Goal: Navigation & Orientation: Find specific page/section

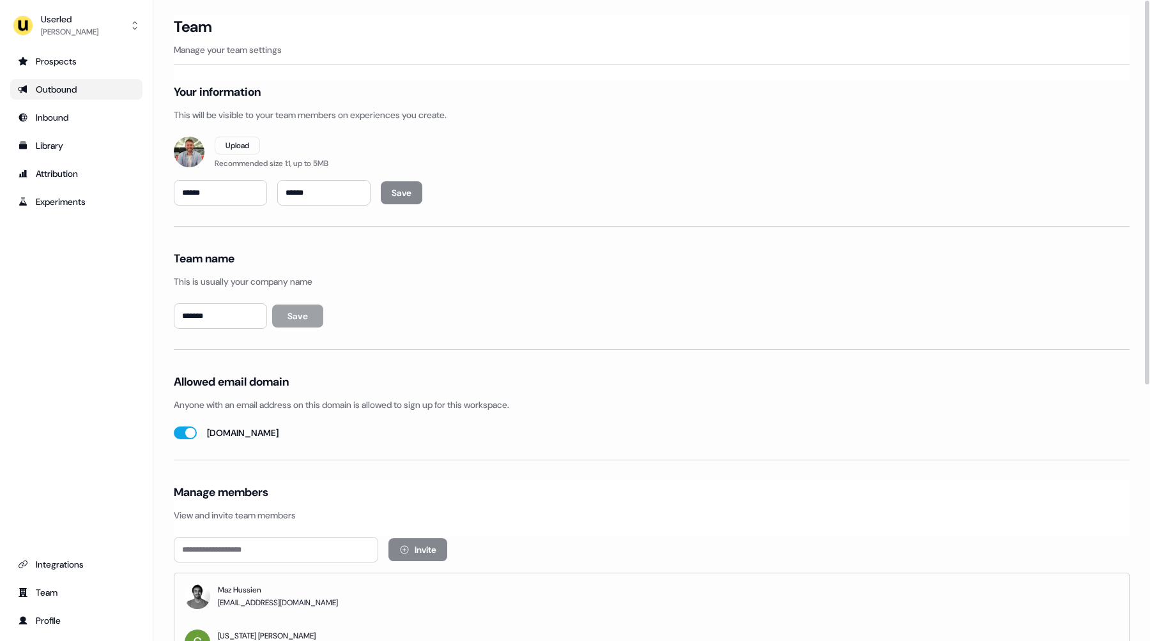
click at [76, 98] on link "Outbound" at bounding box center [76, 89] width 132 height 20
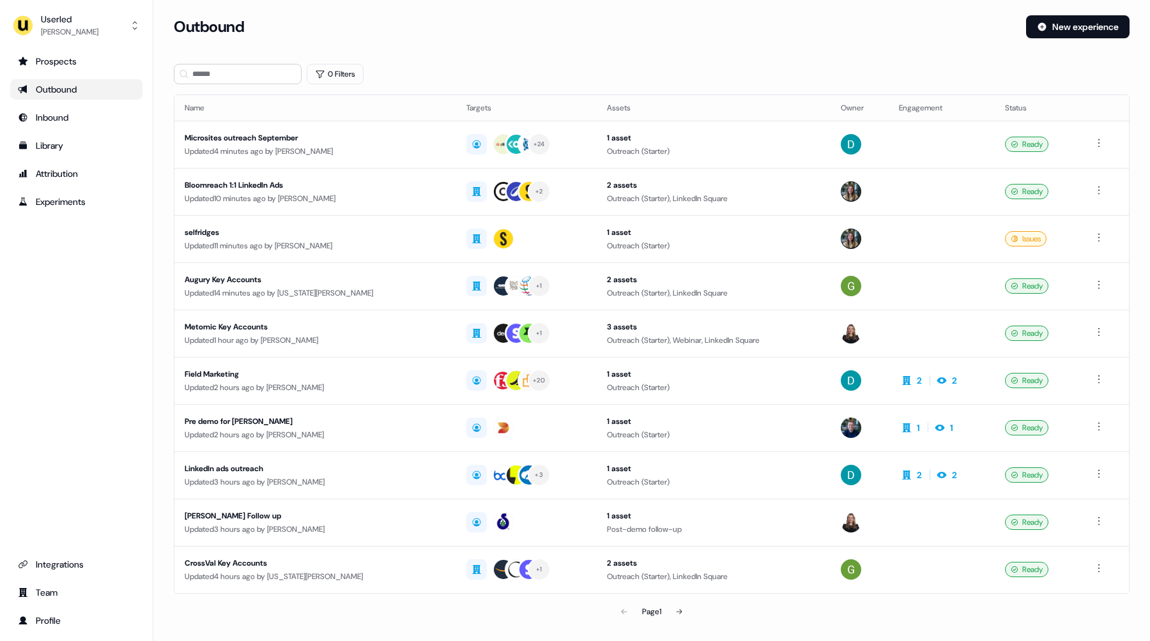
click at [99, 313] on div "Prospects Outbound Inbound Library Attribution Experiments Integrations Team Pr…" at bounding box center [76, 341] width 132 height 580
